Goal: Use online tool/utility: Use online tool/utility

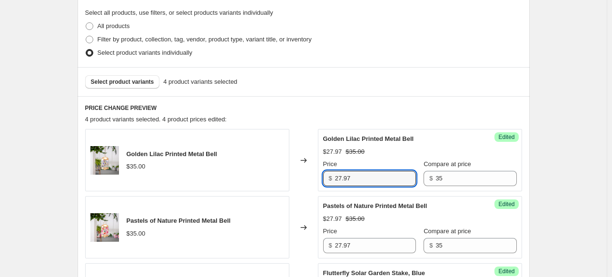
scroll to position [222, 0]
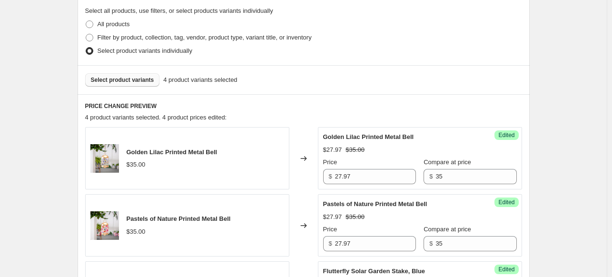
click at [107, 79] on span "Select product variants" at bounding box center [122, 80] width 63 height 8
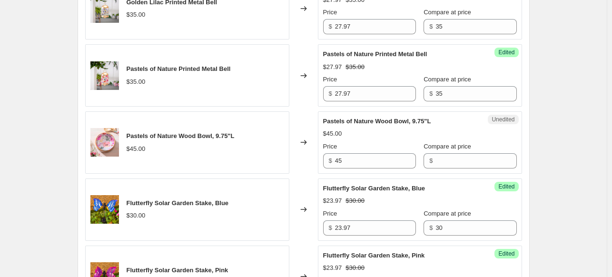
scroll to position [365, 0]
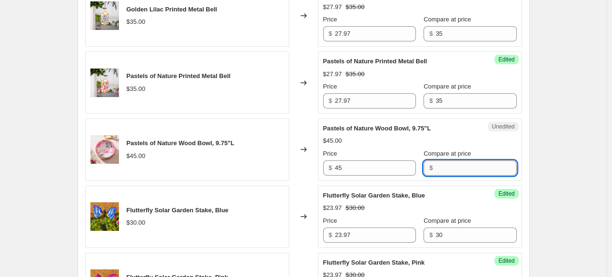
click at [435, 167] on input "Compare at price" at bounding box center [475, 167] width 81 height 15
type input "45"
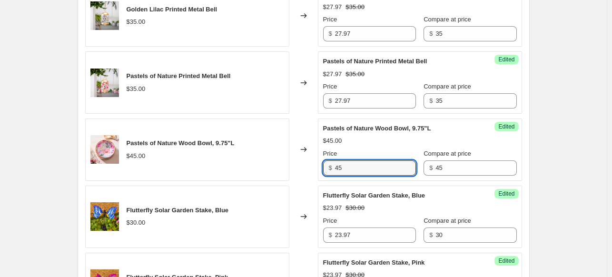
drag, startPoint x: 360, startPoint y: 168, endPoint x: 316, endPoint y: 166, distance: 43.9
click at [316, 166] on div "Pastels of Nature Wood Bowl, 9.75"L $45.00 Changed to Success Edited Pastels of…" at bounding box center [303, 149] width 437 height 62
type input "35.97"
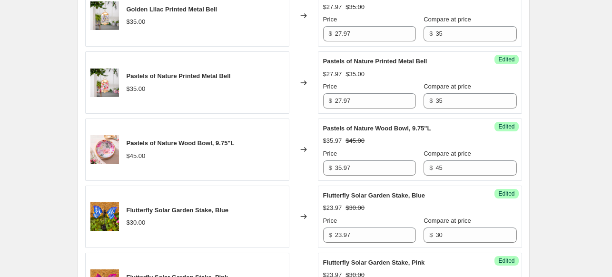
click at [313, 167] on div "Changed to" at bounding box center [303, 149] width 29 height 62
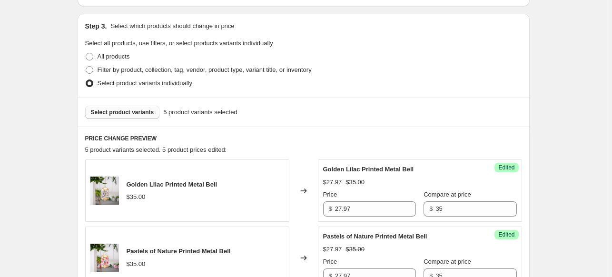
scroll to position [190, 0]
click at [117, 108] on span "Select product variants" at bounding box center [122, 112] width 63 height 8
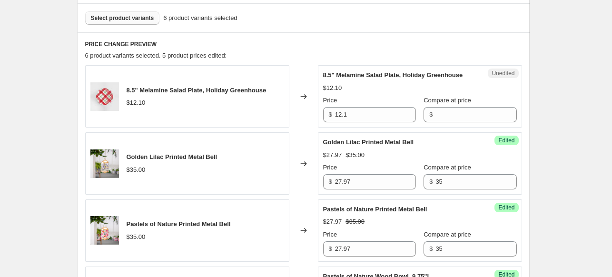
scroll to position [285, 0]
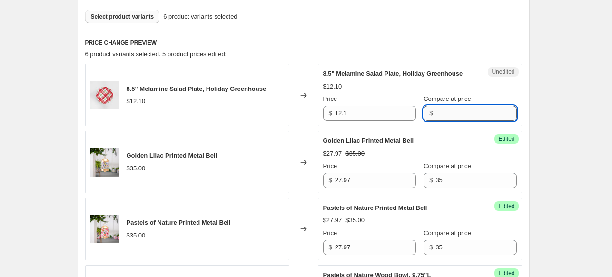
click at [435, 120] on input "Compare at price" at bounding box center [475, 113] width 81 height 15
type input "12.1"
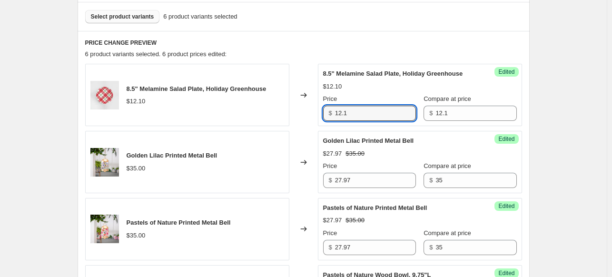
drag, startPoint x: 368, startPoint y: 119, endPoint x: 306, endPoint y: 117, distance: 61.4
click at [306, 117] on div "8.5" Melamine Salad Plate, Holiday Greenhouse $12.10 Changed to Success Edited …" at bounding box center [303, 95] width 437 height 62
type input "9.97"
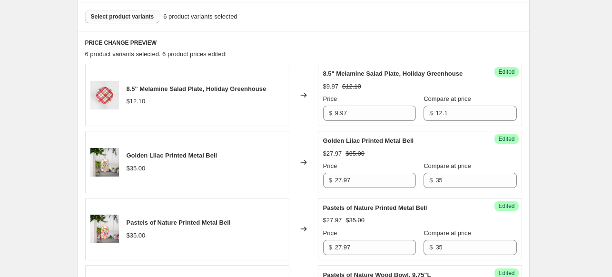
click at [306, 117] on div "Changed to" at bounding box center [303, 95] width 29 height 62
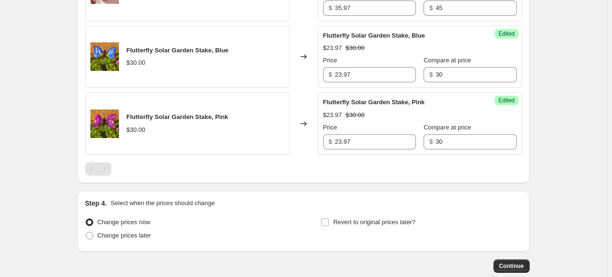
scroll to position [653, 0]
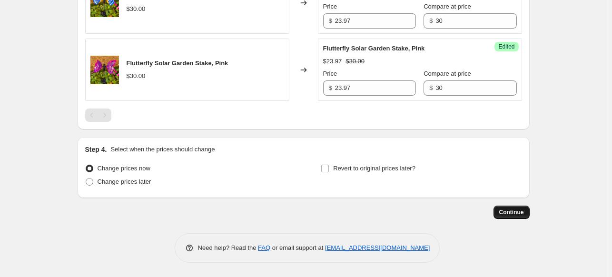
click at [514, 211] on span "Continue" at bounding box center [511, 212] width 25 height 8
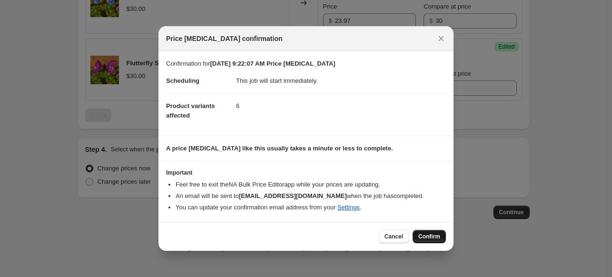
click at [432, 235] on span "Confirm" at bounding box center [429, 237] width 22 height 8
